Goal: Information Seeking & Learning: Learn about a topic

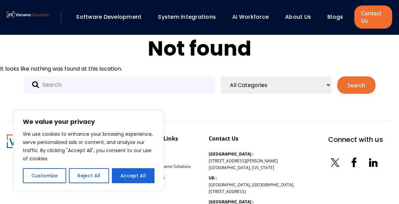
click at [35, 15] on img at bounding box center [28, 14] width 42 height 5
click at [137, 175] on button "Accept All" at bounding box center [133, 175] width 43 height 15
checkbox input "true"
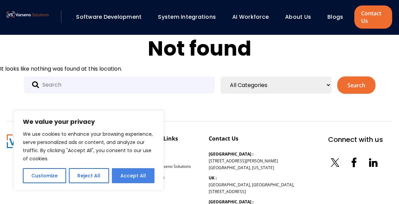
checkbox input "true"
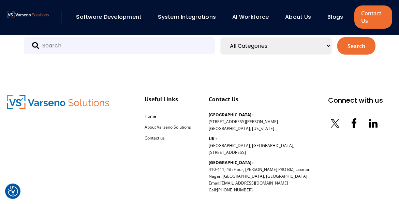
scroll to position [56, 0]
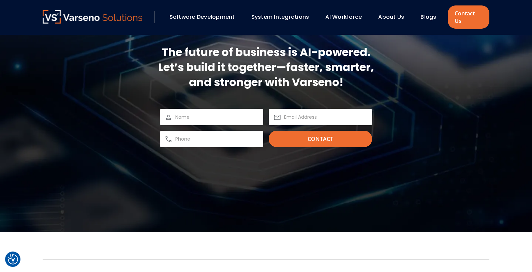
scroll to position [2257, 0]
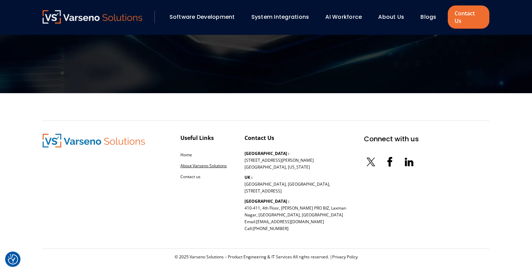
click at [217, 163] on link "About Varseno Solutions" at bounding box center [203, 166] width 46 height 6
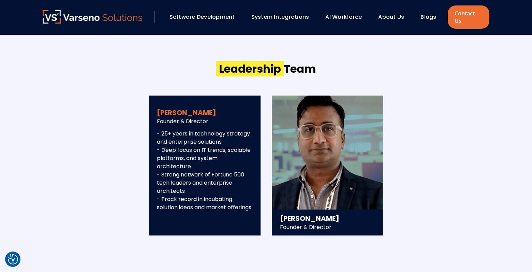
scroll to position [689, 0]
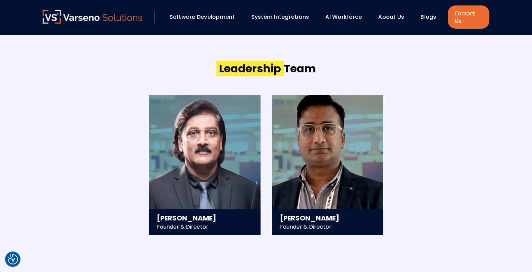
click at [419, 203] on div "[PERSON_NAME] Founder & Director - 25+ years in technology strategy and enterpr…" at bounding box center [266, 164] width 446 height 139
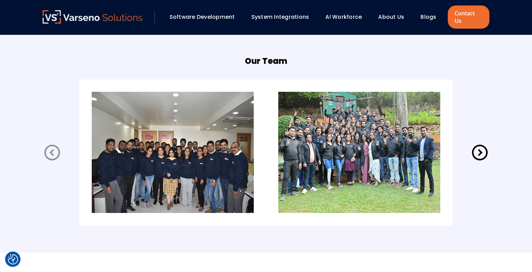
scroll to position [1379, 0]
click at [478, 150] on icon at bounding box center [479, 151] width 19 height 19
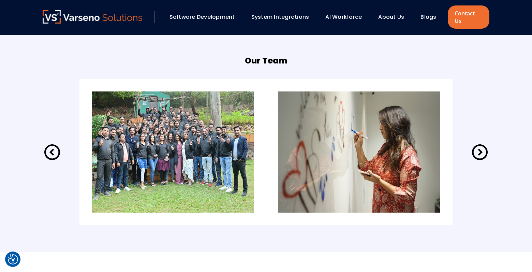
click at [478, 150] on icon at bounding box center [479, 151] width 19 height 19
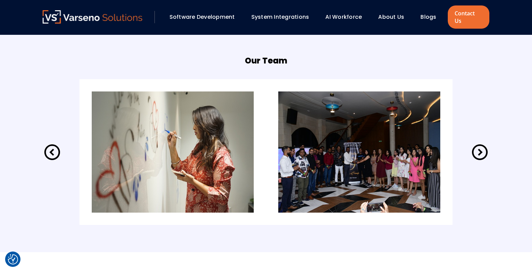
click at [478, 150] on icon at bounding box center [479, 151] width 19 height 19
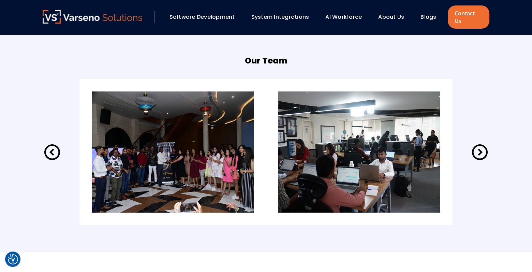
click at [478, 150] on icon at bounding box center [479, 151] width 19 height 19
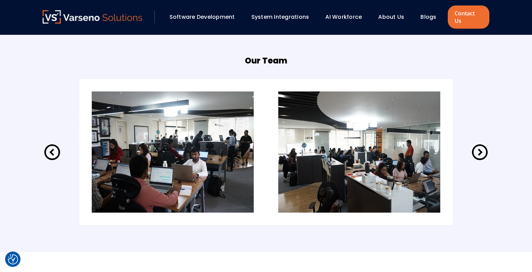
click at [478, 150] on icon at bounding box center [479, 151] width 19 height 19
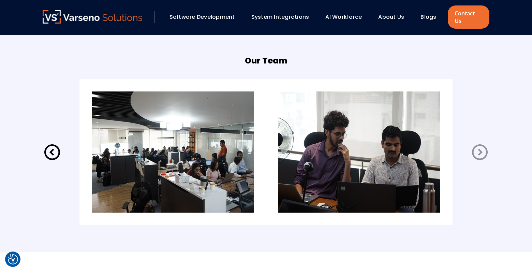
click at [478, 150] on icon at bounding box center [479, 151] width 19 height 19
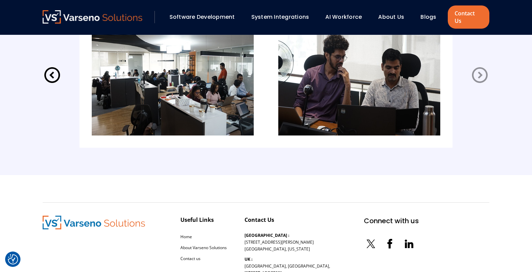
scroll to position [1538, 0]
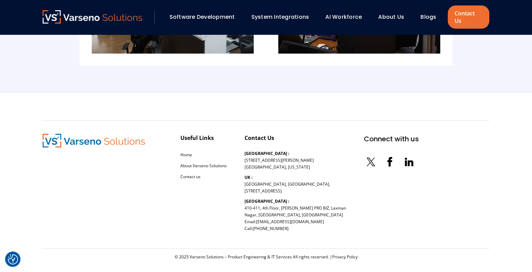
click at [290, 260] on div "© 2025 Varseno Solutions – Product Engineering & IT Services All rights reserve…" at bounding box center [266, 263] width 446 height 31
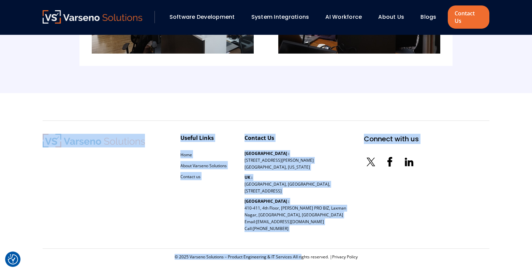
drag, startPoint x: 290, startPoint y: 260, endPoint x: -23, endPoint y: 55, distance: 374.4
click at [333, 176] on div "Contact Us [GEOGRAPHIC_DATA] : [STREET_ADDRESS][PERSON_NAME][US_STATE] [GEOGRAP…" at bounding box center [295, 185] width 102 height 102
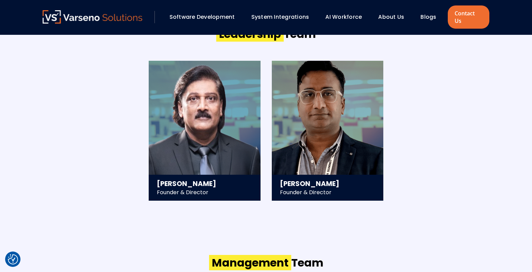
scroll to position [714, 0]
